Goal: Task Accomplishment & Management: Complete application form

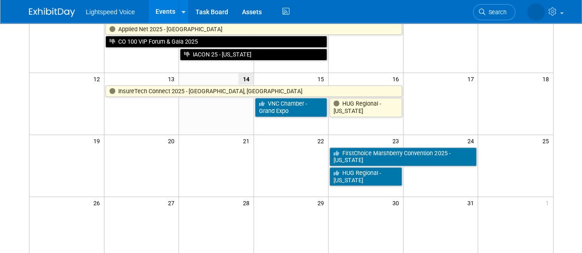
scroll to position [154, 0]
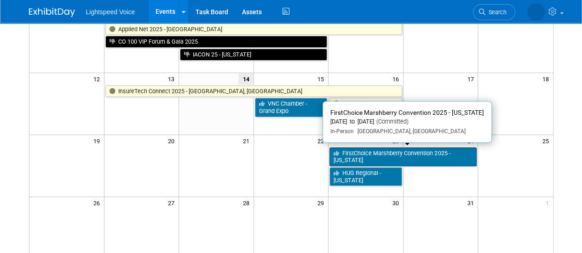
click at [350, 157] on link "FirstChoice Marshberry Convention 2025 - [US_STATE]" at bounding box center [402, 157] width 147 height 19
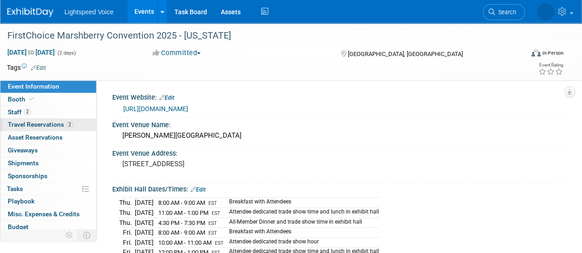
click at [35, 126] on span "Travel Reservations 2" at bounding box center [40, 124] width 65 height 7
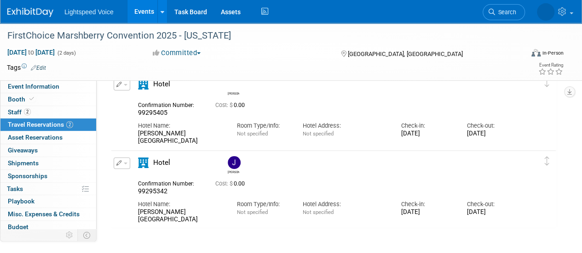
scroll to position [48, 0]
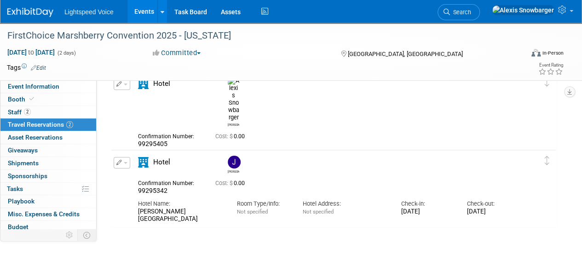
click at [119, 165] on button "button" at bounding box center [122, 162] width 17 height 11
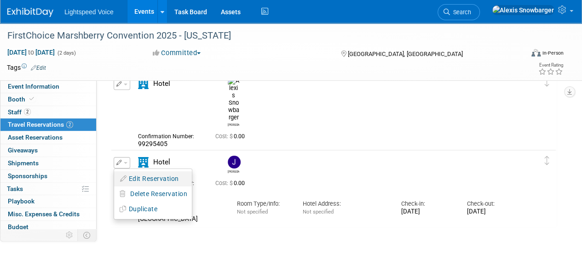
click at [147, 178] on button "Edit Reservation" at bounding box center [153, 178] width 78 height 13
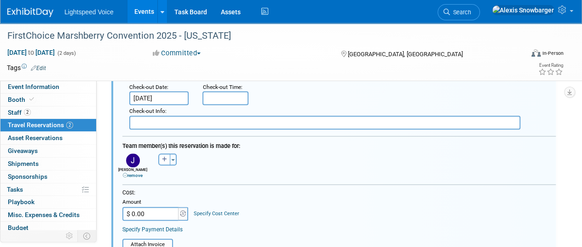
scroll to position [333, 0]
click at [132, 174] on link "remove" at bounding box center [133, 174] width 20 height 5
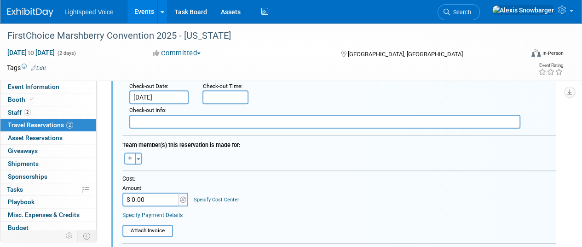
click at [123, 157] on div "Toggle Dropdown Select Anyone Tag a user or a resource Quick (me) -- Select -- …" at bounding box center [132, 158] width 34 height 12
click at [127, 157] on button "button" at bounding box center [130, 158] width 12 height 12
select select
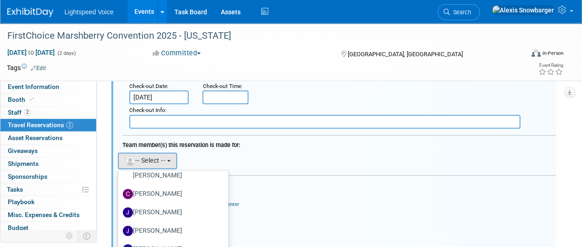
scroll to position [182, 0]
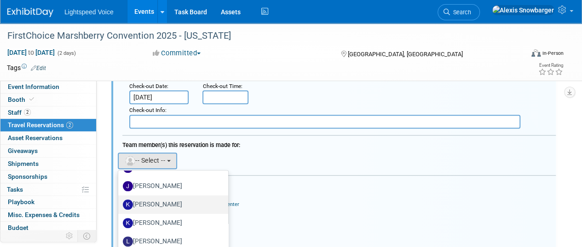
click at [153, 198] on label "[PERSON_NAME]" at bounding box center [171, 204] width 96 height 15
click at [120, 200] on input "[PERSON_NAME]" at bounding box center [117, 203] width 6 height 6
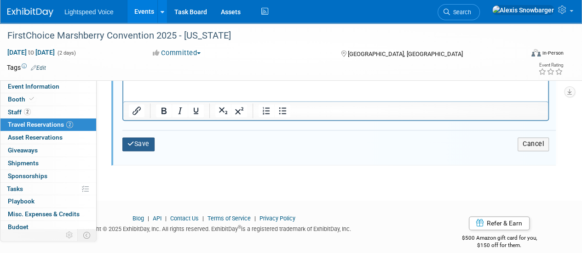
click at [130, 143] on icon "submit" at bounding box center [130, 144] width 7 height 6
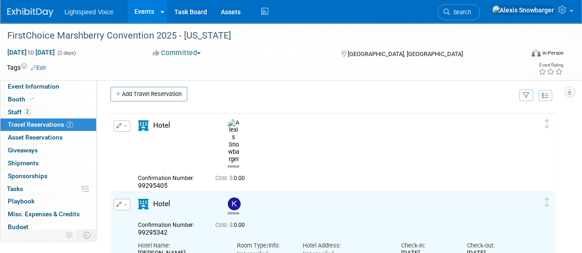
scroll to position [0, 0]
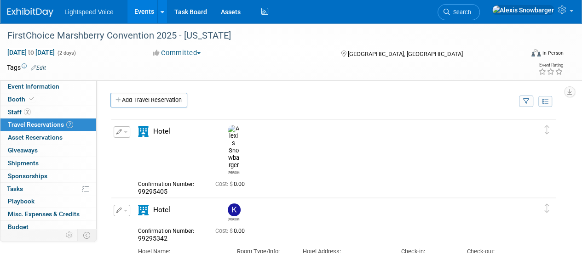
click at [118, 132] on icon "button" at bounding box center [119, 132] width 6 height 6
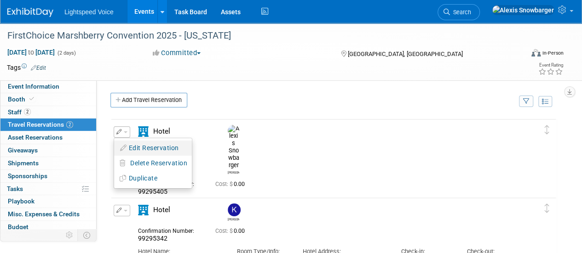
click at [158, 142] on button "Edit Reservation" at bounding box center [153, 148] width 78 height 13
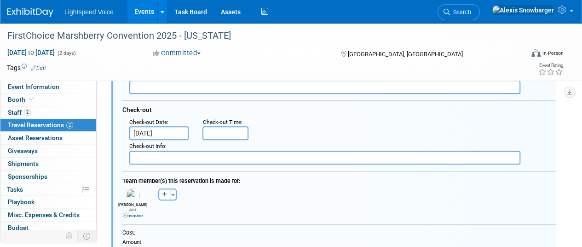
scroll to position [219, 0]
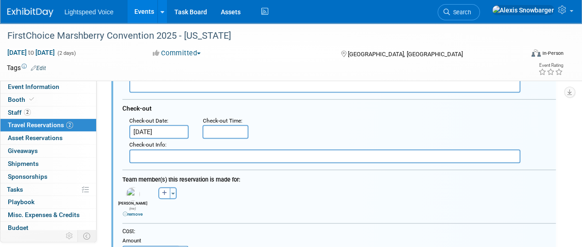
click at [133, 211] on link "remove" at bounding box center [133, 213] width 20 height 5
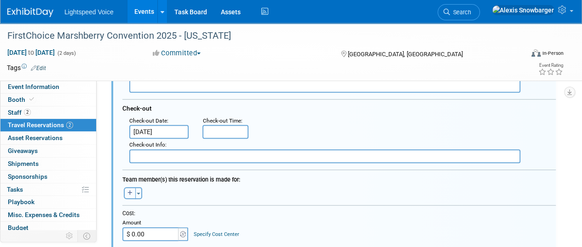
click at [128, 194] on button "button" at bounding box center [130, 193] width 12 height 12
select select
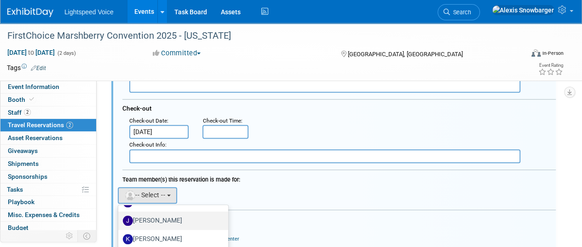
scroll to position [165, 0]
click at [154, 216] on label "[PERSON_NAME]" at bounding box center [171, 218] width 96 height 15
click at [120, 216] on input "[PERSON_NAME]" at bounding box center [117, 217] width 6 height 6
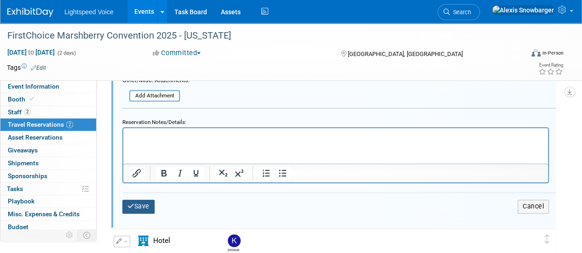
click at [139, 207] on button "Save" at bounding box center [138, 206] width 32 height 13
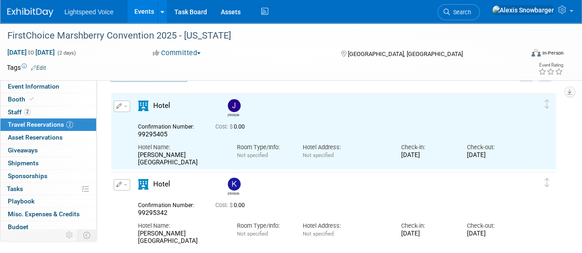
scroll to position [0, 0]
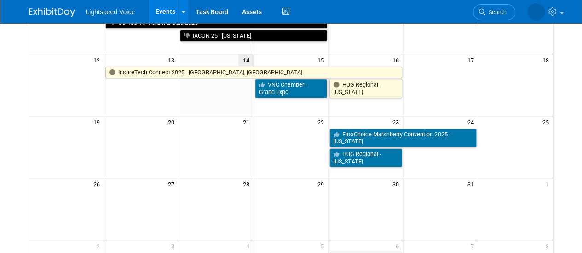
scroll to position [174, 0]
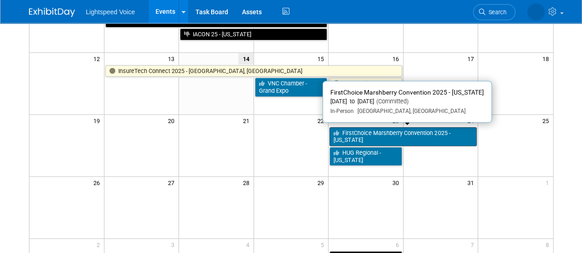
click at [355, 129] on link "FirstChoice Marshberry Convention 2025 - [US_STATE]" at bounding box center [402, 136] width 147 height 19
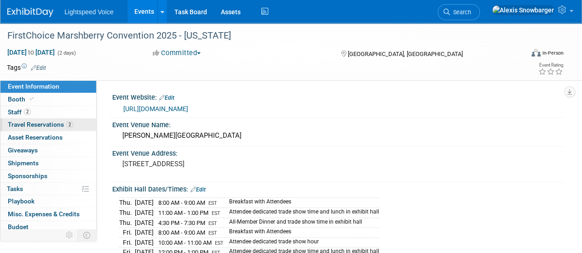
click at [52, 126] on span "Travel Reservations 2" at bounding box center [40, 124] width 65 height 7
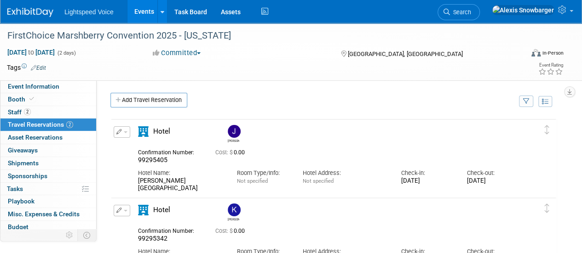
scroll to position [23, 0]
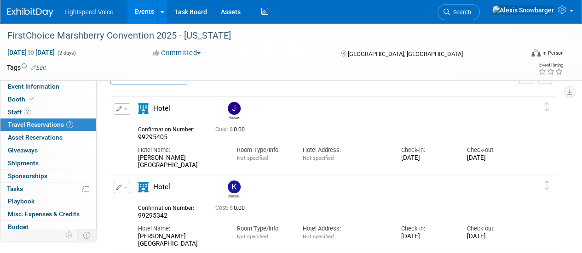
drag, startPoint x: 189, startPoint y: 165, endPoint x: 131, endPoint y: 155, distance: 58.3
click at [131, 155] on div "Hotel Name: Gaylord National Resort & Convention Center" at bounding box center [180, 156] width 99 height 28
copy div "Gaylord National Resort & Convention Center"
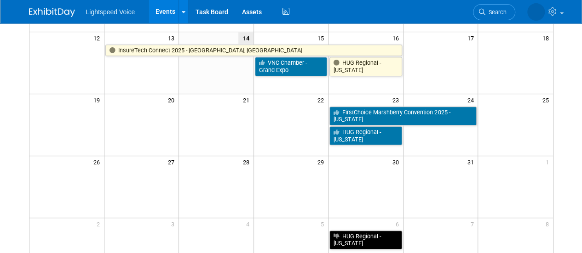
scroll to position [199, 0]
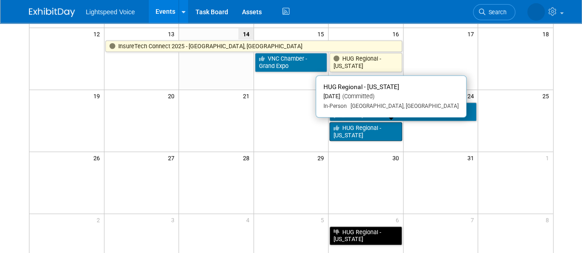
click at [352, 130] on link "HUG Regional - [US_STATE]" at bounding box center [365, 131] width 73 height 19
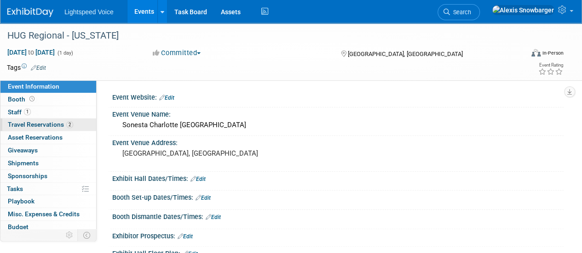
click at [29, 121] on span "Travel Reservations 2" at bounding box center [40, 124] width 65 height 7
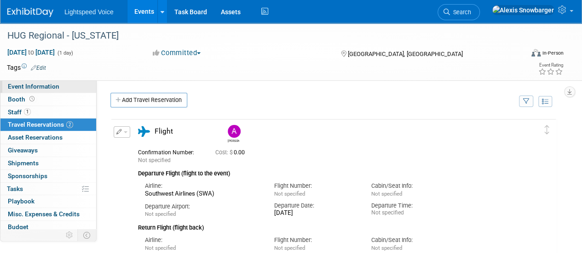
click at [40, 88] on span "Event Information" at bounding box center [34, 86] width 52 height 7
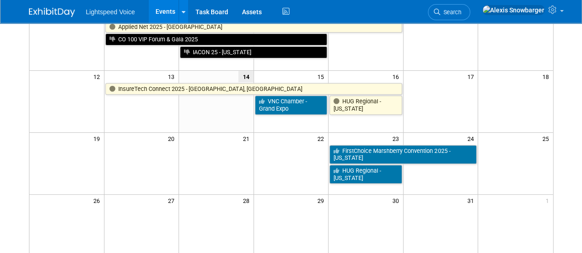
scroll to position [165, 0]
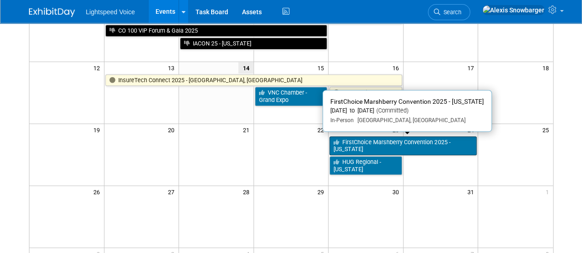
click at [344, 143] on link "FirstChoice Marshberry Convention 2025 - [US_STATE]" at bounding box center [402, 146] width 147 height 19
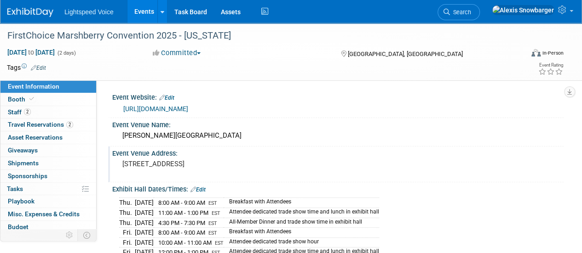
click at [133, 161] on pre "[STREET_ADDRESS]" at bounding box center [206, 164] width 168 height 8
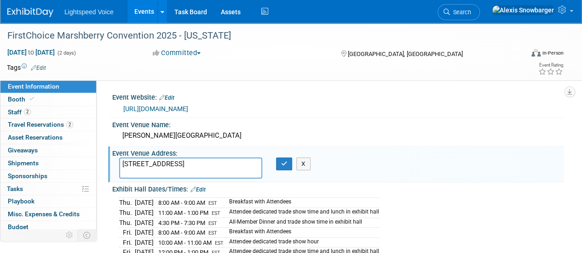
click at [133, 161] on textarea "[STREET_ADDRESS]" at bounding box center [190, 168] width 143 height 21
click at [155, 172] on textarea "[STREET_ADDRESS]" at bounding box center [190, 168] width 143 height 21
drag, startPoint x: 212, startPoint y: 170, endPoint x: 109, endPoint y: 153, distance: 104.0
click at [109, 153] on div "Event Venue Address: [STREET_ADDRESS] [STREET_ADDRESS] X" at bounding box center [335, 164] width 455 height 35
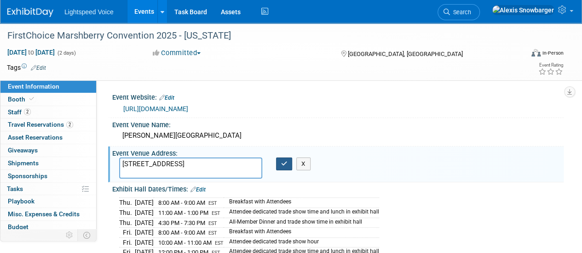
click at [288, 162] on button "button" at bounding box center [284, 164] width 17 height 13
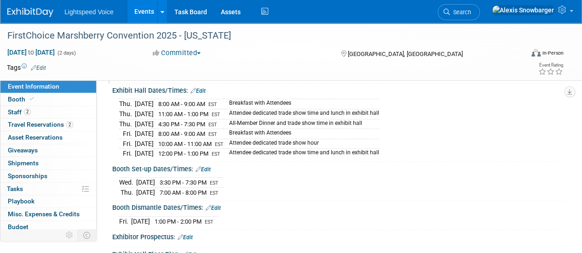
scroll to position [99, 0]
click at [12, 123] on span "Travel Reservations 2" at bounding box center [40, 124] width 65 height 7
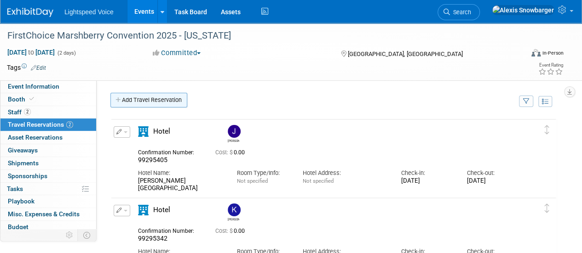
click at [129, 101] on link "Add Travel Reservation" at bounding box center [148, 100] width 77 height 15
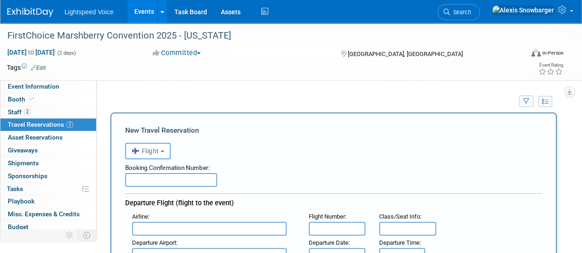
click at [146, 178] on input "text" at bounding box center [171, 180] width 92 height 14
paste input "HGFECU"
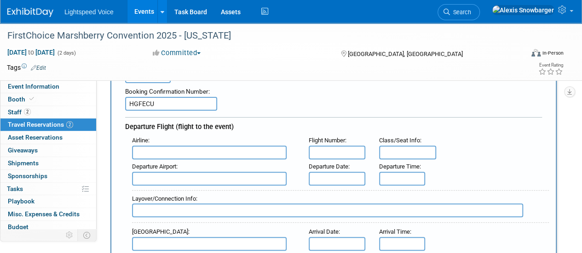
scroll to position [77, 0]
type input "HGFECU"
click at [139, 153] on input "text" at bounding box center [209, 152] width 155 height 14
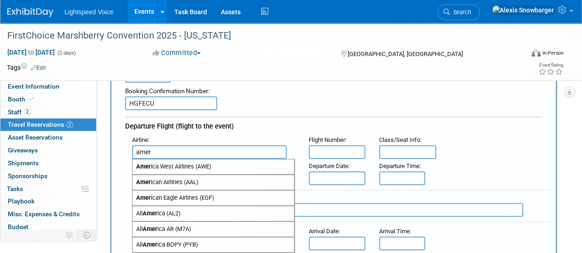
click at [161, 177] on span "Amer ican Airlines (AAL)" at bounding box center [212, 182] width 161 height 15
type input "American Airlines (AAL)"
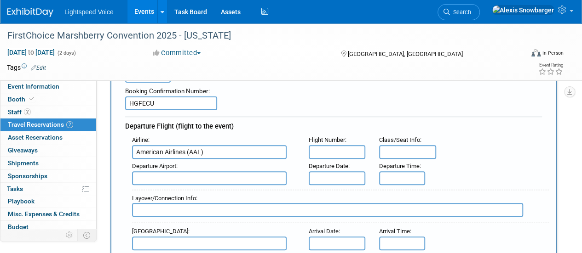
click at [317, 178] on input "text" at bounding box center [337, 179] width 57 height 14
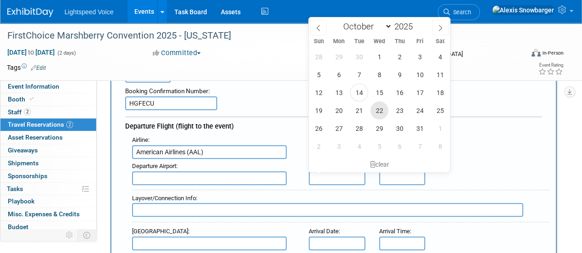
click at [376, 110] on span "22" at bounding box center [379, 111] width 18 height 18
type input "[DATE]"
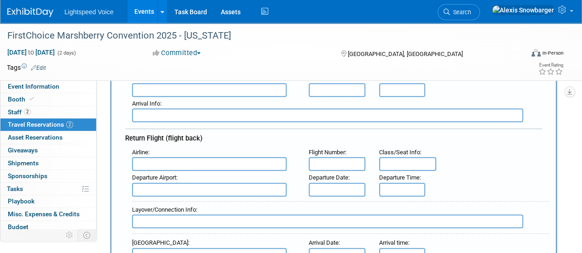
scroll to position [230, 0]
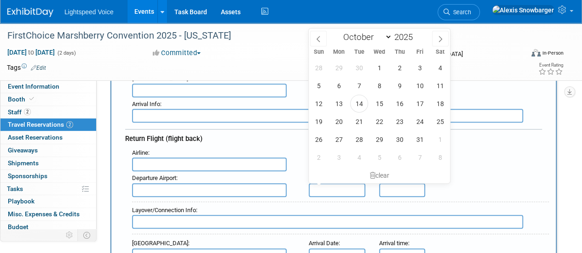
click at [320, 193] on input "text" at bounding box center [337, 191] width 57 height 14
click at [412, 122] on span "24" at bounding box center [420, 122] width 18 height 18
type input "[DATE]"
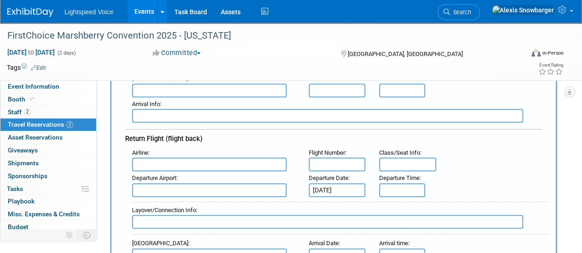
click at [195, 158] on input "text" at bounding box center [209, 165] width 155 height 14
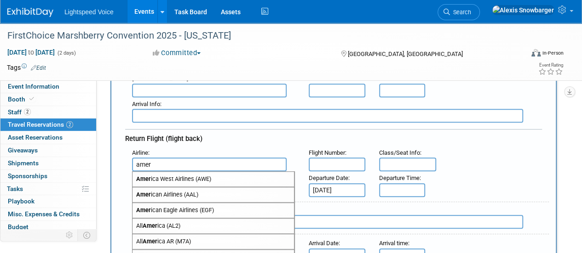
click at [167, 190] on span "Amer ican Airlines (AAL)" at bounding box center [212, 195] width 161 height 15
type input "American Airlines (AAL)"
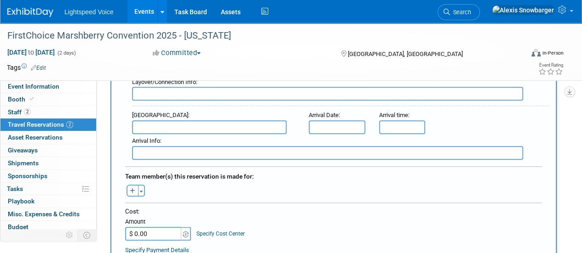
scroll to position [359, 0]
click at [131, 189] on icon "button" at bounding box center [133, 191] width 6 height 6
select select
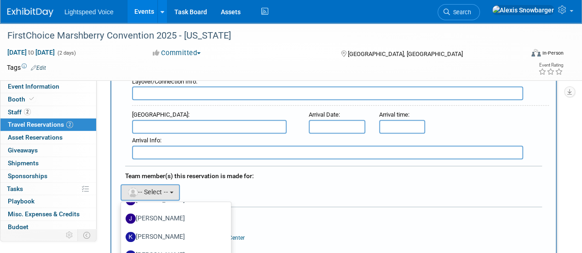
scroll to position [182, 0]
click at [156, 229] on label "[PERSON_NAME]" at bounding box center [174, 236] width 96 height 15
click at [122, 232] on input "[PERSON_NAME]" at bounding box center [119, 235] width 6 height 6
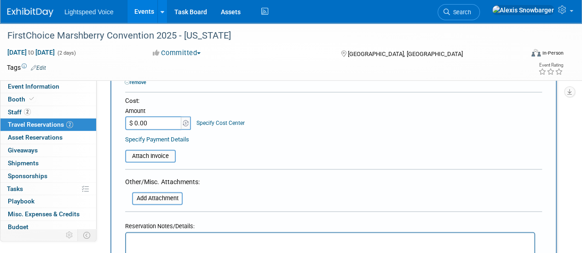
scroll to position [581, 0]
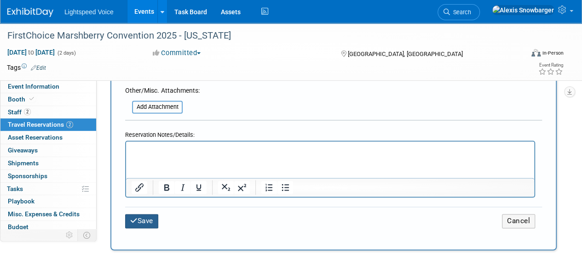
click at [137, 218] on icon "submit" at bounding box center [133, 221] width 7 height 7
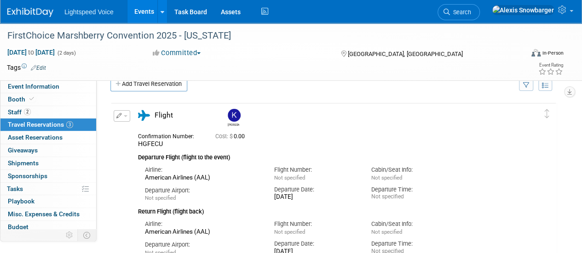
scroll to position [0, 0]
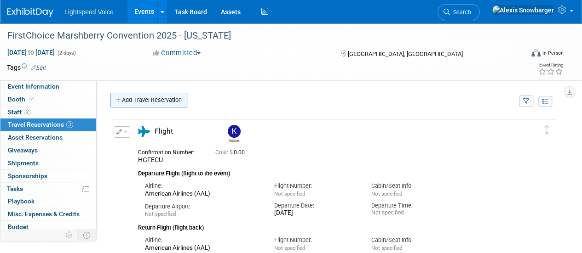
click at [144, 101] on link "Add Travel Reservation" at bounding box center [148, 100] width 77 height 15
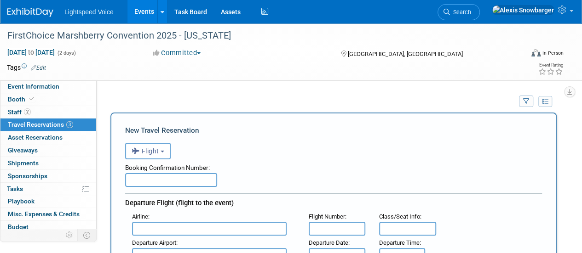
click at [141, 182] on input "text" at bounding box center [171, 180] width 92 height 14
paste input "HZGKJM"
type input "HZGKJM"
click at [154, 222] on input "text" at bounding box center [209, 229] width 155 height 14
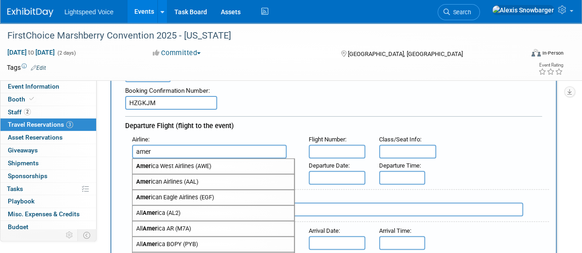
scroll to position [78, 0]
click at [160, 181] on span "Amer ican Airlines (AAL)" at bounding box center [212, 181] width 161 height 15
type input "American Airlines (AAL)"
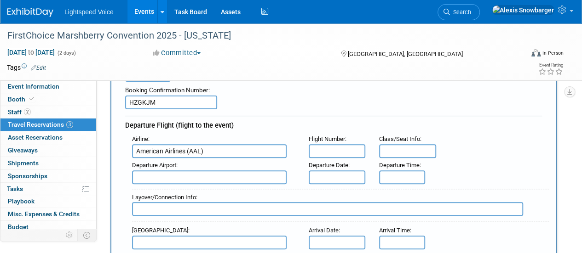
click at [327, 189] on div "Layover/Connection Info :" at bounding box center [340, 205] width 417 height 33
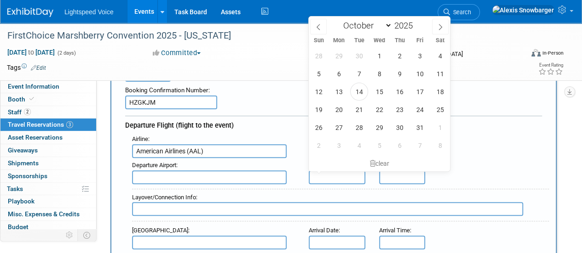
click at [322, 183] on input "text" at bounding box center [337, 178] width 57 height 14
click at [379, 110] on span "22" at bounding box center [379, 110] width 18 height 18
type input "[DATE]"
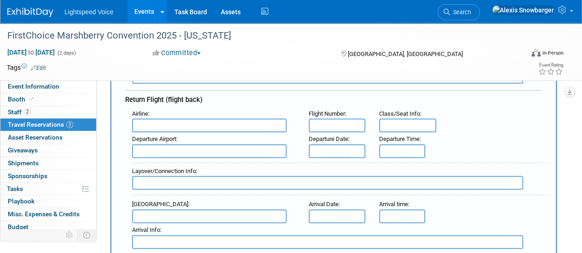
scroll to position [271, 0]
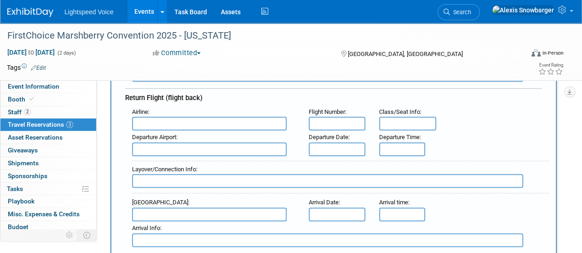
click at [320, 148] on input "text" at bounding box center [337, 150] width 57 height 14
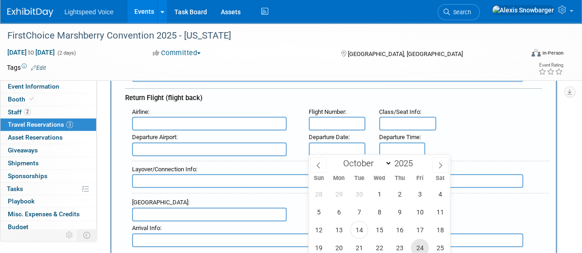
click at [416, 243] on span "24" at bounding box center [420, 248] width 18 height 18
type input "[DATE]"
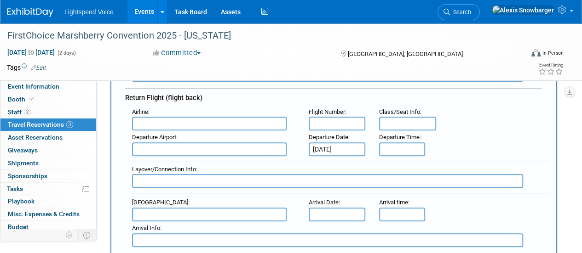
click at [175, 122] on input "text" at bounding box center [209, 124] width 155 height 14
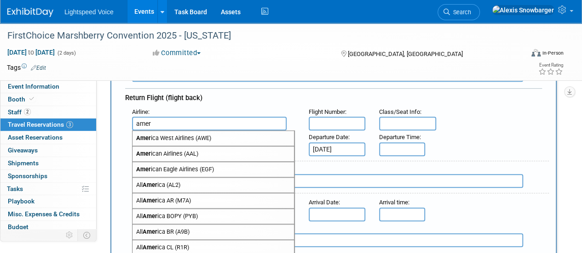
click at [149, 150] on strong "Amer" at bounding box center [143, 153] width 15 height 7
type input "American Airlines (AAL)"
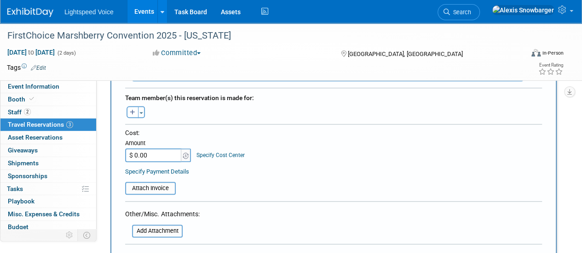
scroll to position [443, 0]
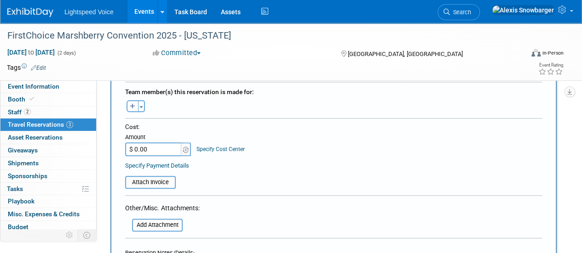
click at [131, 100] on button "button" at bounding box center [132, 106] width 12 height 12
select select
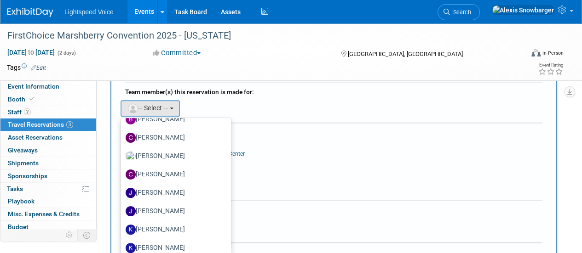
scroll to position [115, 0]
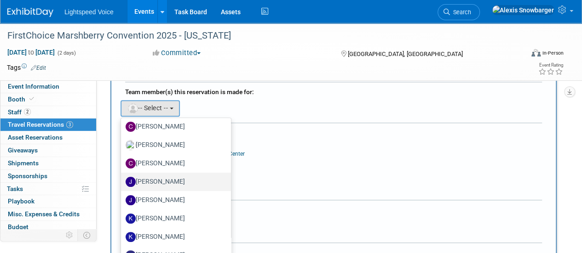
click at [145, 178] on label "[PERSON_NAME]" at bounding box center [174, 182] width 96 height 15
click at [122, 178] on input "[PERSON_NAME]" at bounding box center [119, 181] width 6 height 6
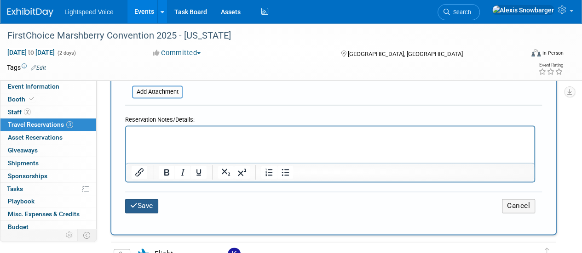
click at [136, 200] on button "Save" at bounding box center [141, 206] width 33 height 14
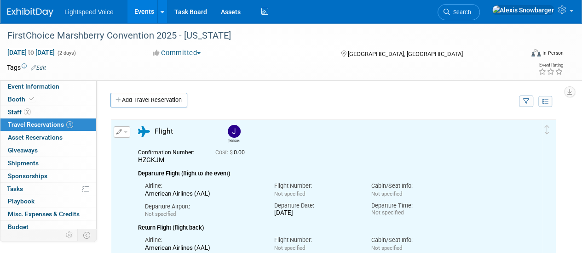
scroll to position [0, 0]
